Goal: Browse casually: Explore the website without a specific task or goal

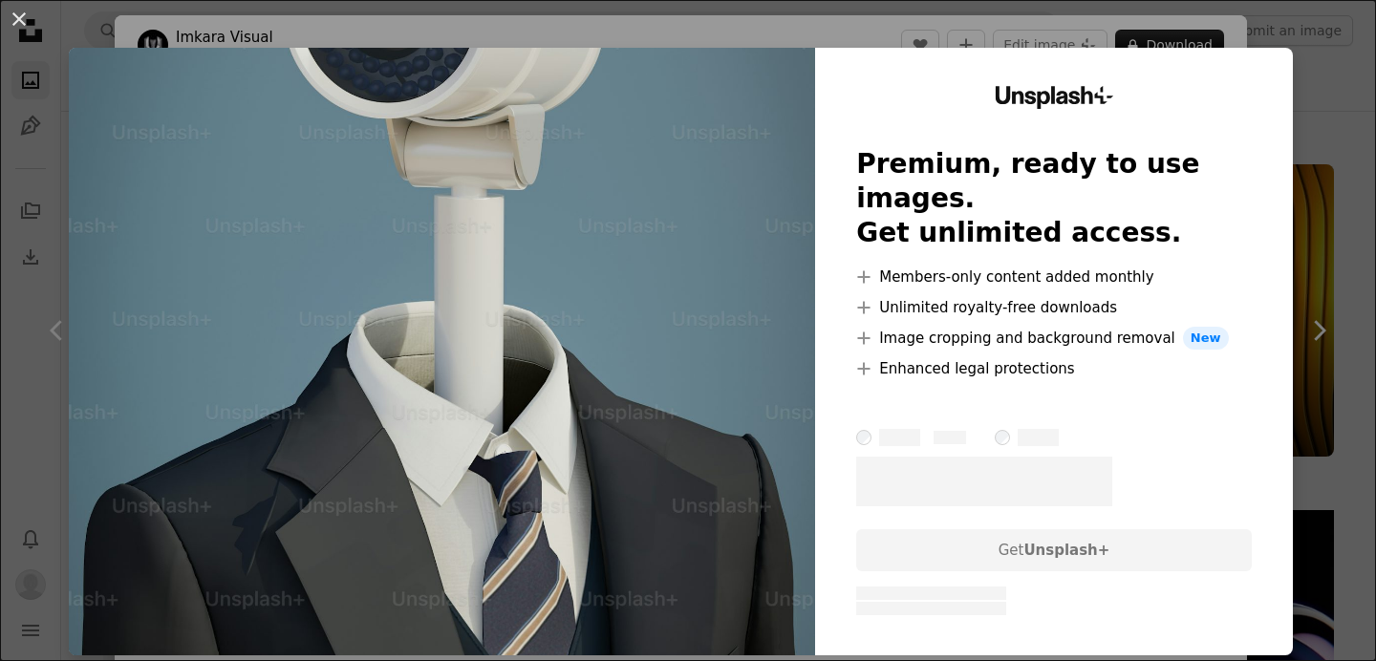
scroll to position [21869, 0]
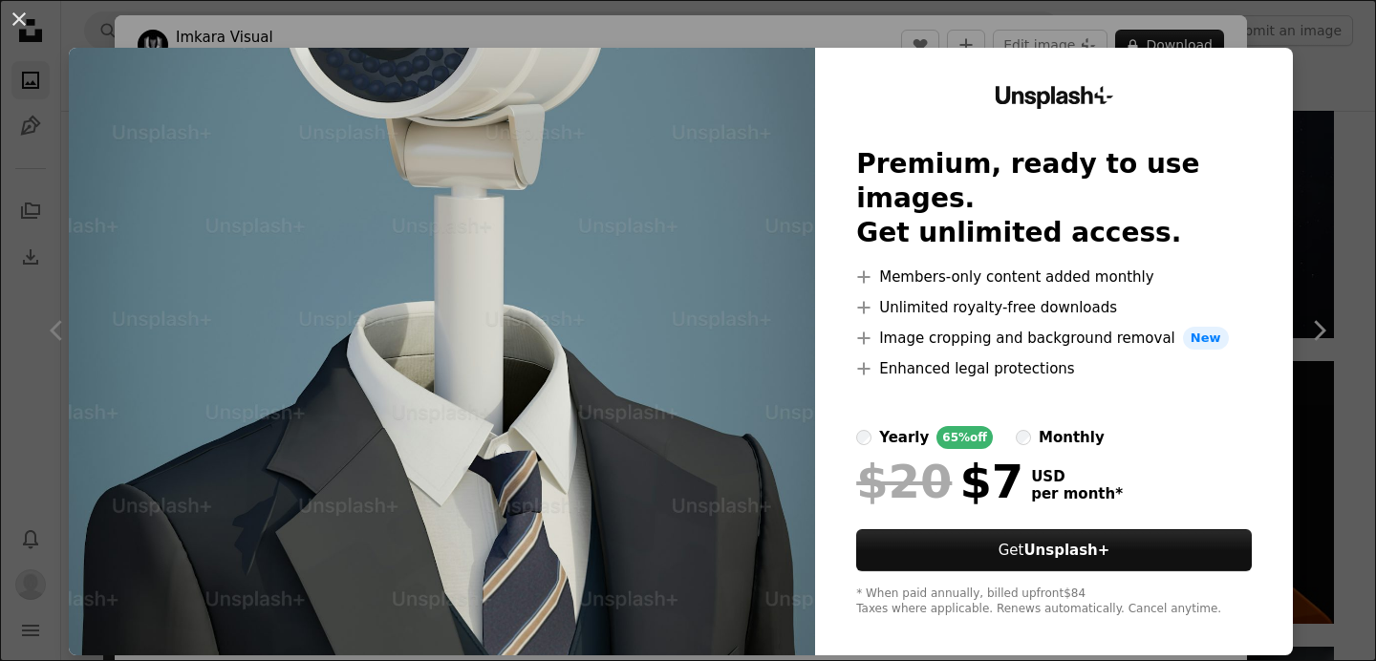
click at [767, 199] on img at bounding box center [442, 352] width 746 height 608
click at [779, 247] on img at bounding box center [442, 352] width 746 height 608
click at [17, 19] on button "An X shape" at bounding box center [19, 19] width 23 height 23
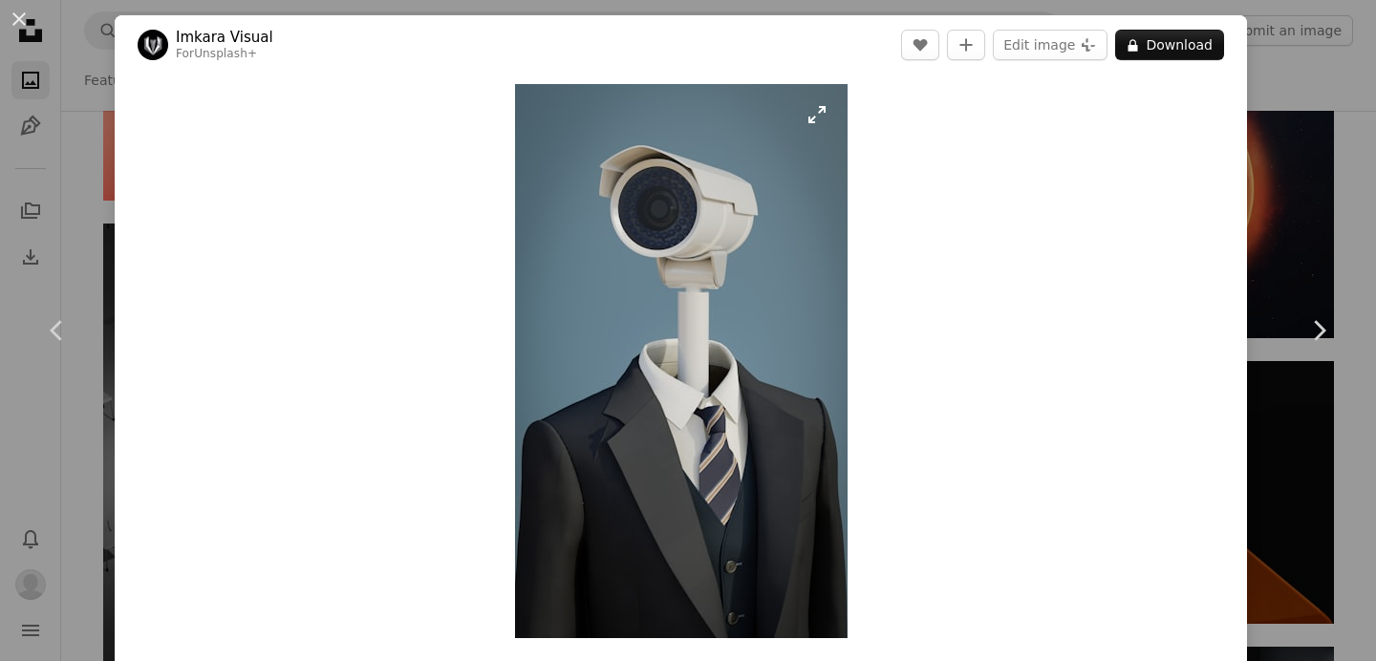
click at [599, 280] on img "Zoom in on this image" at bounding box center [681, 361] width 333 height 554
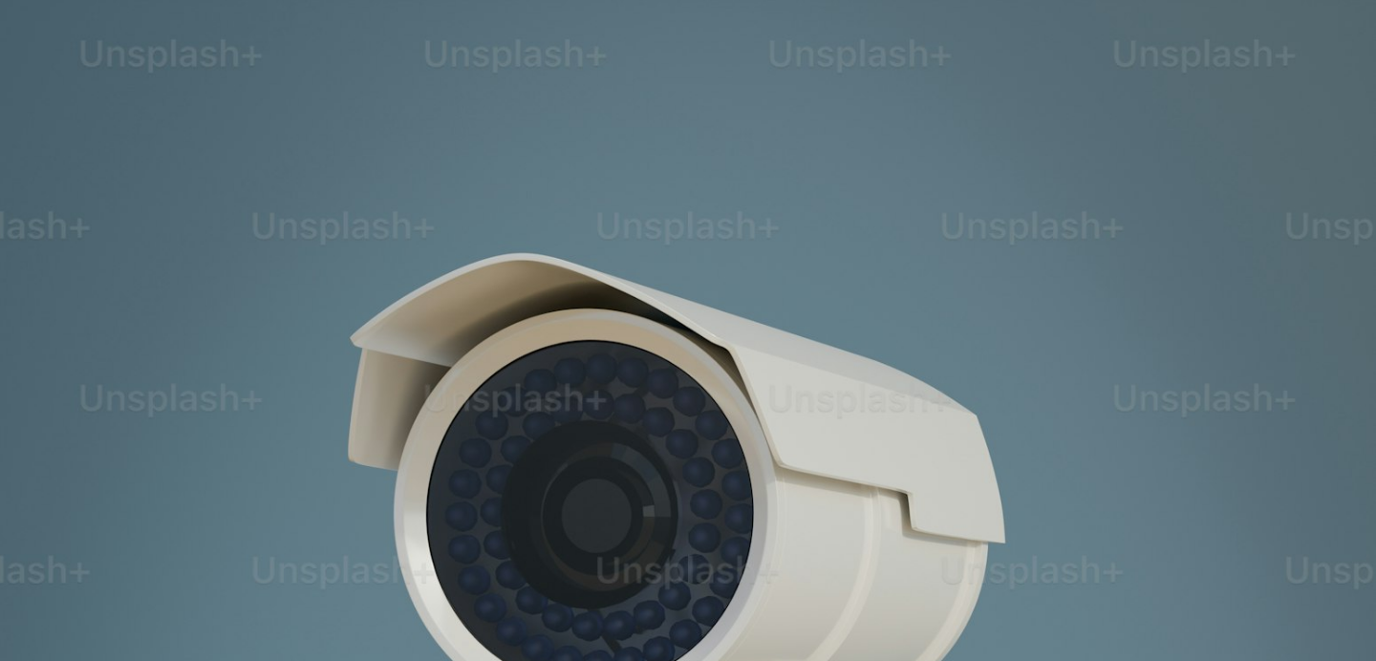
scroll to position [793, 0]
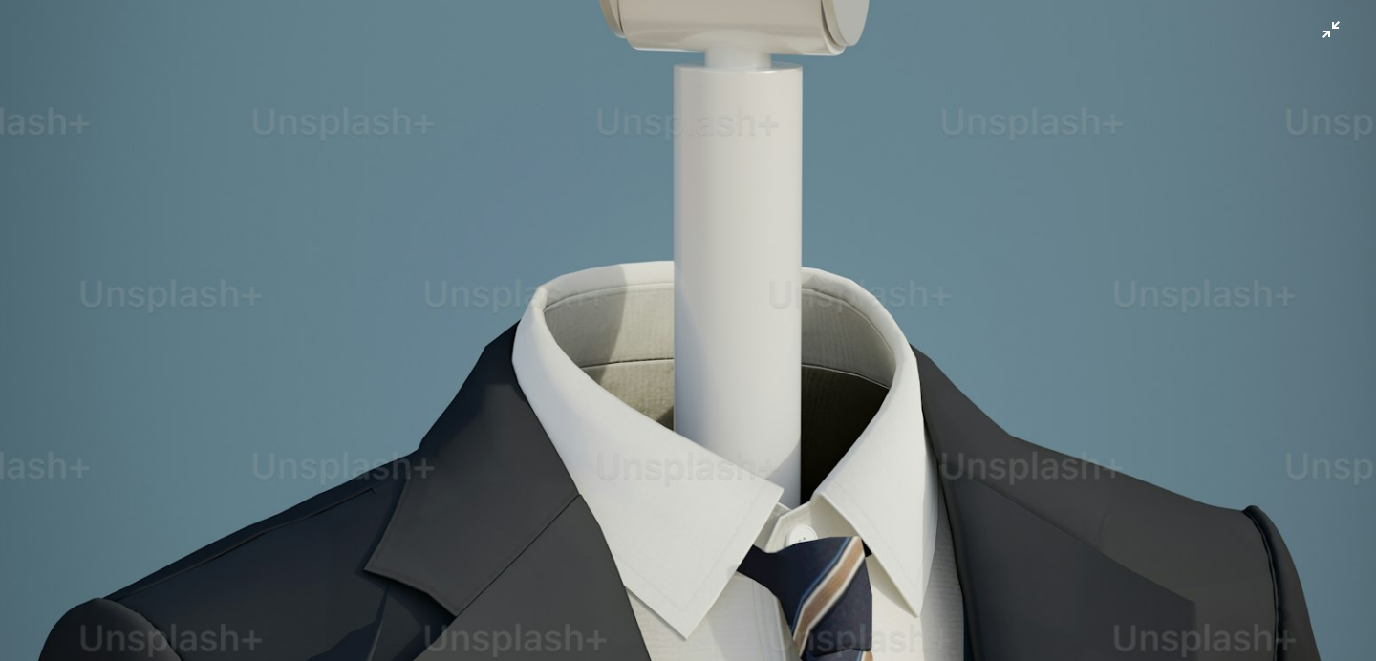
click at [1323, 31] on img "Zoom out on this image" at bounding box center [688, 354] width 1378 height 2296
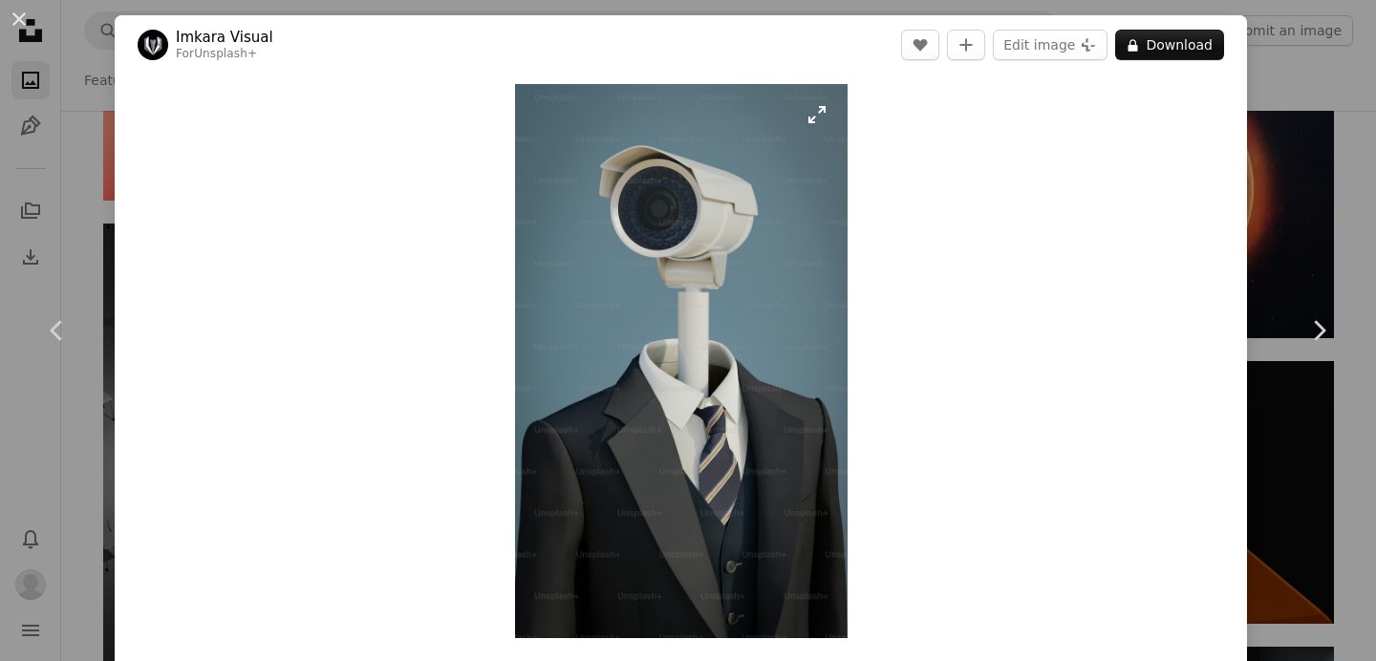
click at [646, 261] on img "Zoom in on this image" at bounding box center [681, 361] width 333 height 554
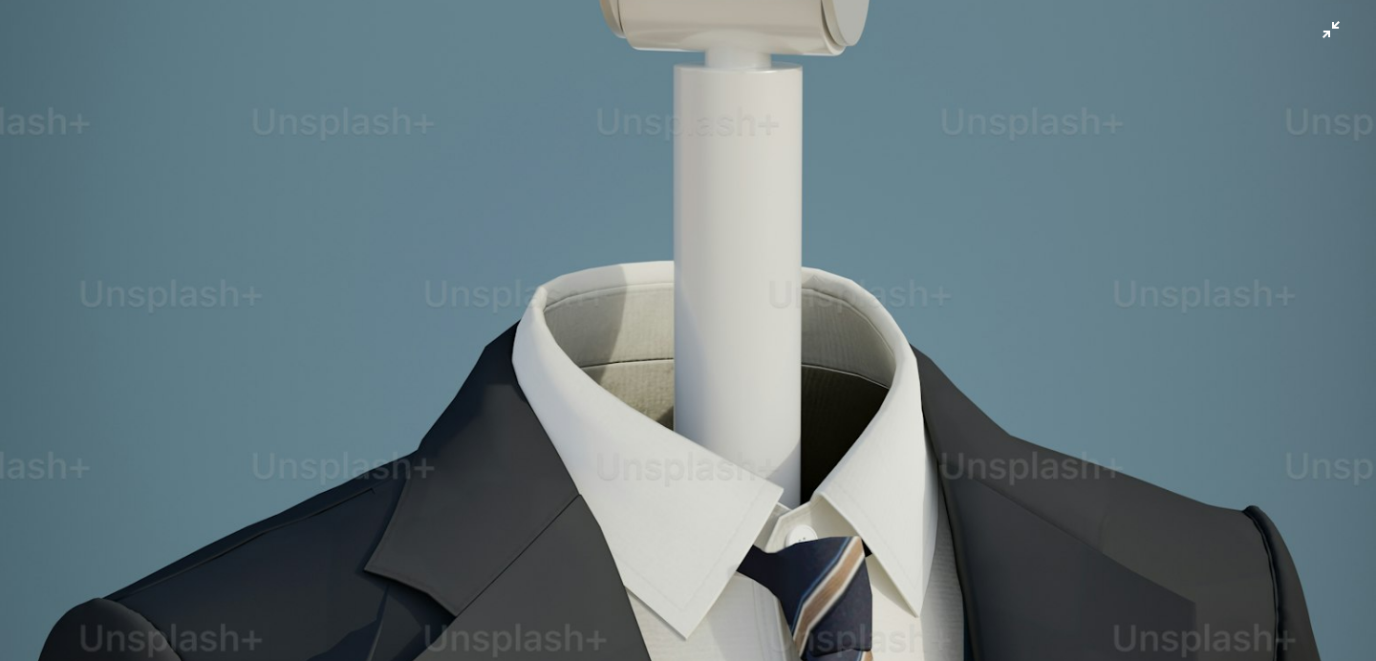
click at [1311, 36] on img "Zoom out on this image" at bounding box center [688, 354] width 1378 height 2296
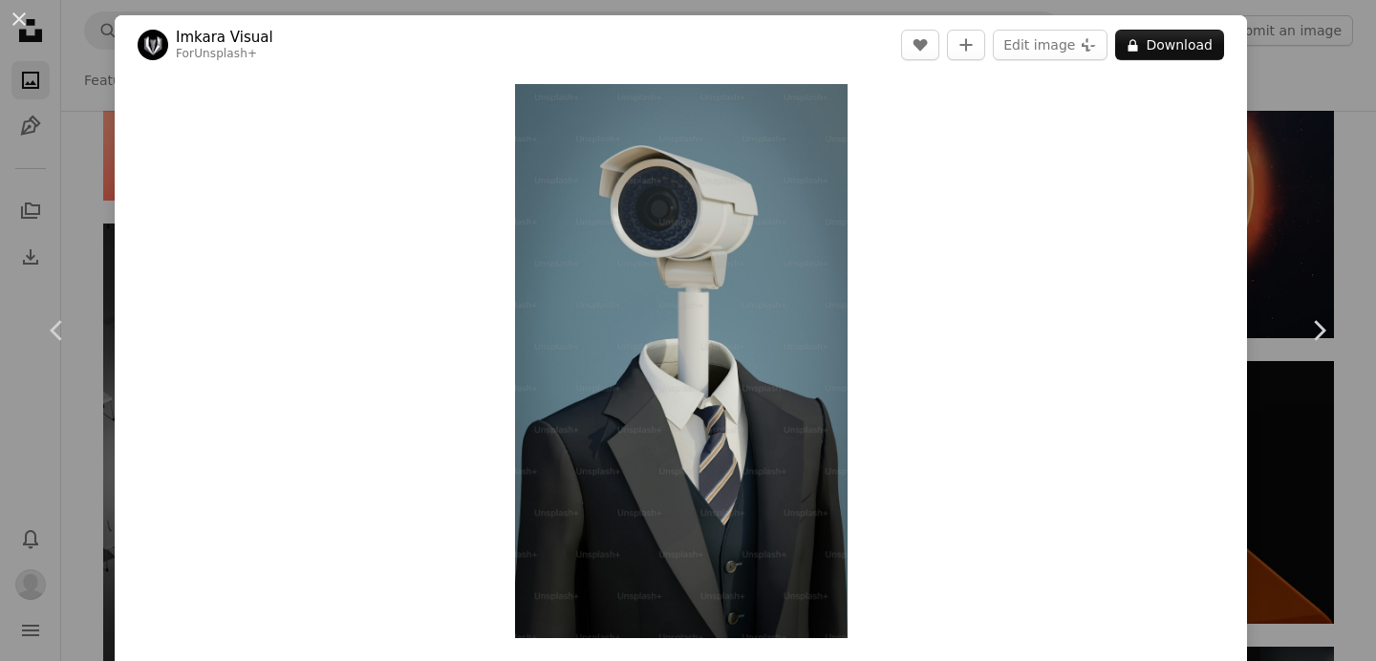
click at [1186, 99] on div "Zoom in" at bounding box center [681, 361] width 1132 height 573
click at [26, 81] on div "An X shape Chevron left Chevron right Imkara Visual For Unsplash+ A heart A plu…" at bounding box center [688, 330] width 1376 height 661
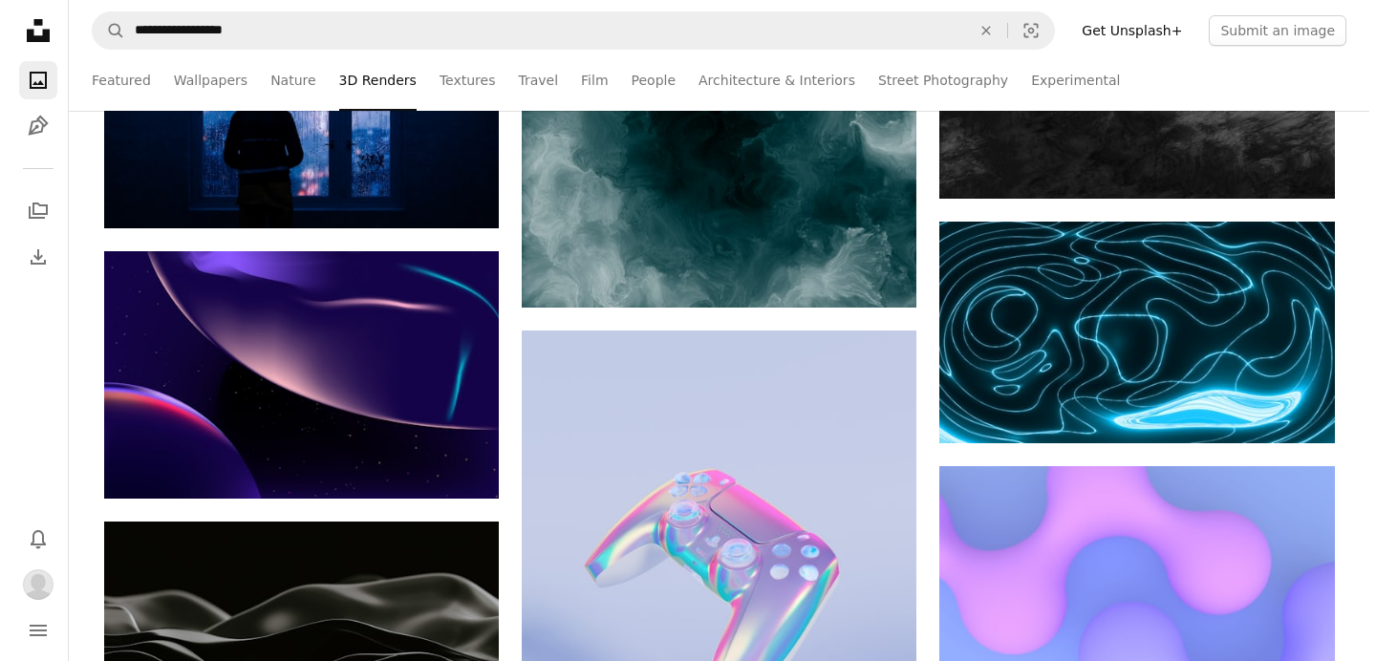
scroll to position [32821, 0]
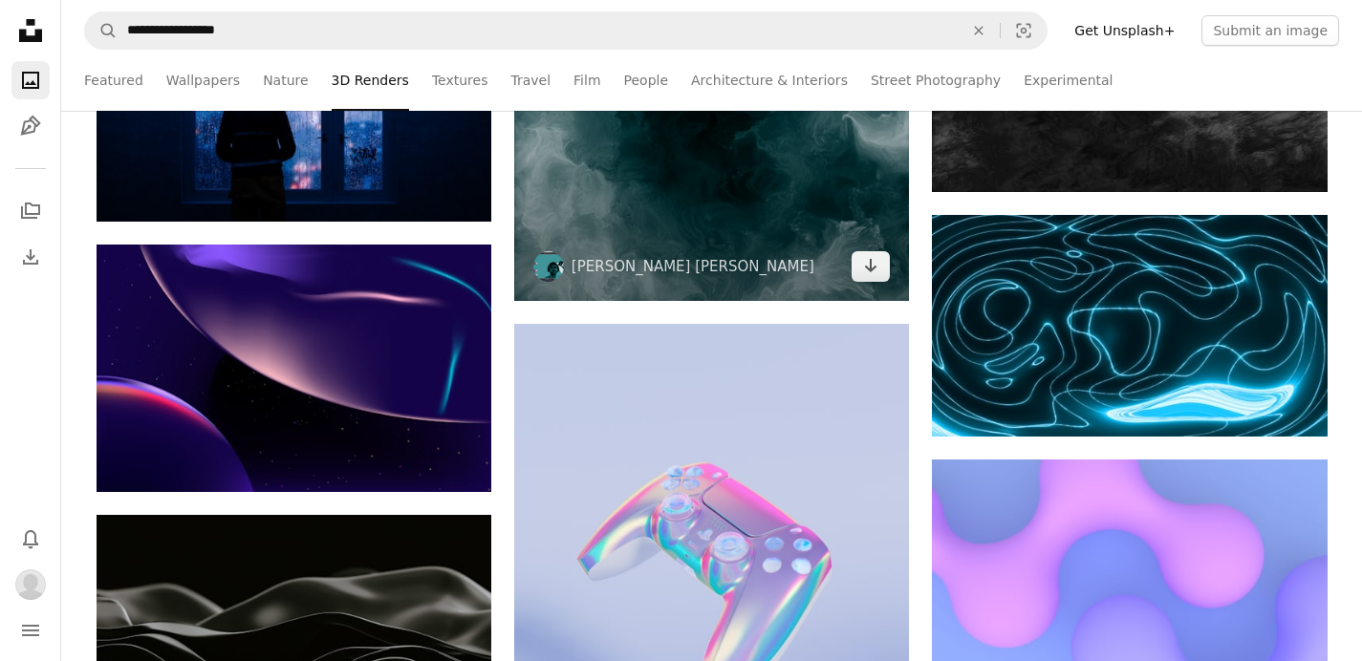
click at [726, 243] on img at bounding box center [711, 103] width 395 height 395
